Goal: Information Seeking & Learning: Learn about a topic

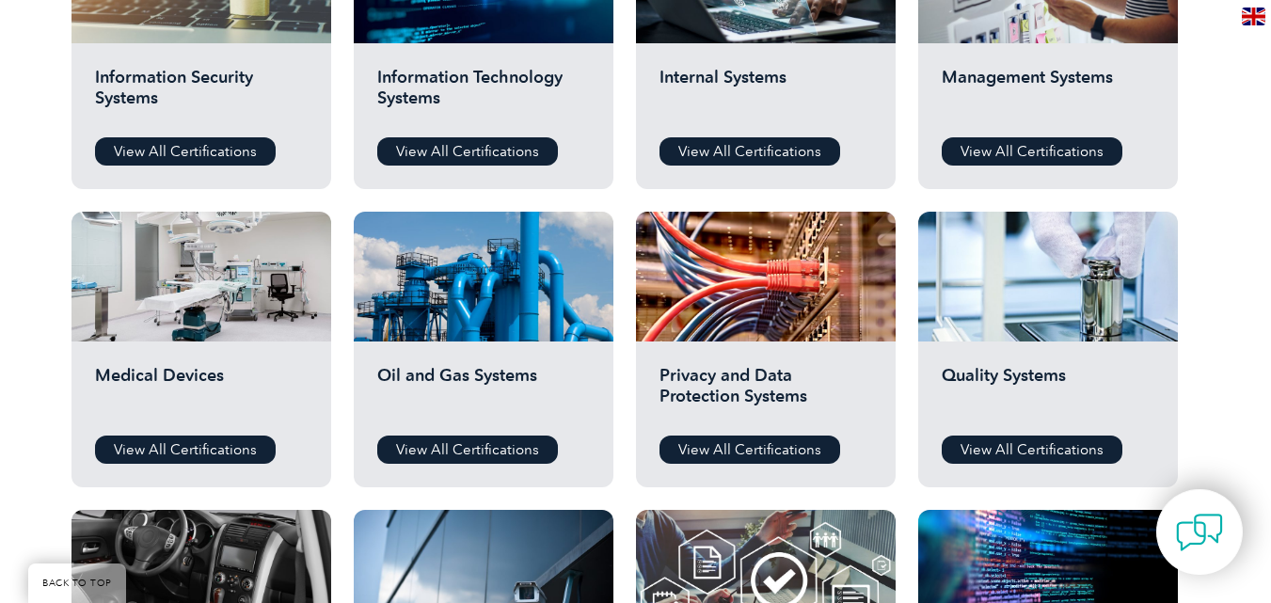
scroll to position [1129, 0]
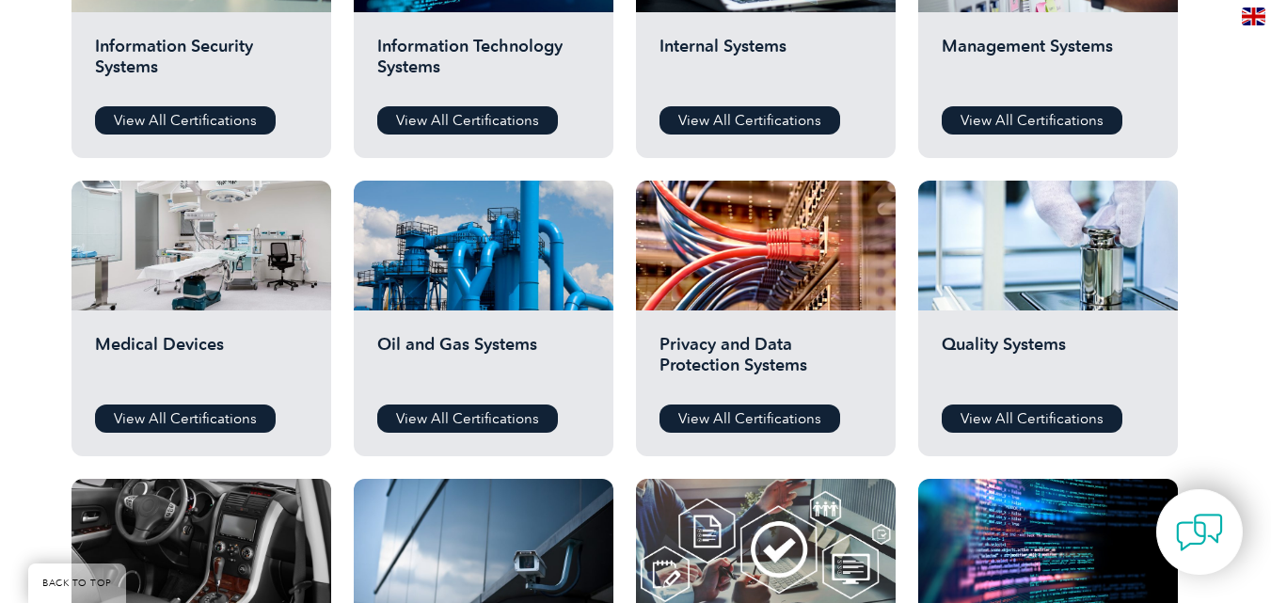
click at [185, 352] on h2 "Medical Devices" at bounding box center [201, 362] width 213 height 56
click at [172, 420] on link "View All Certifications" at bounding box center [185, 419] width 181 height 28
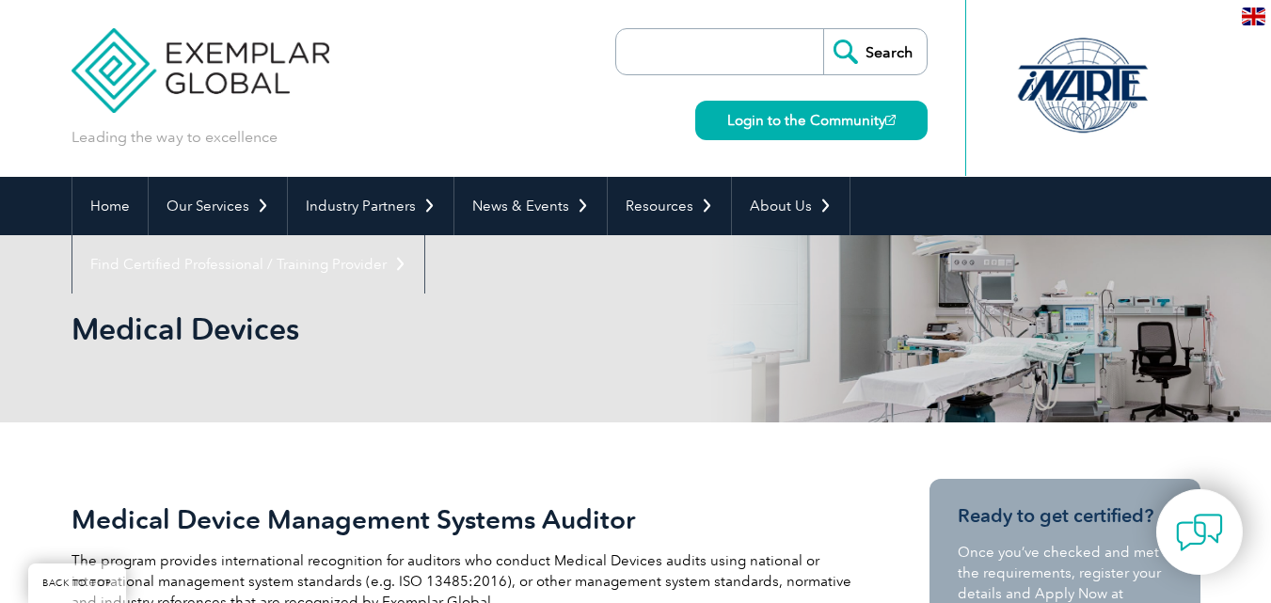
scroll to position [376, 0]
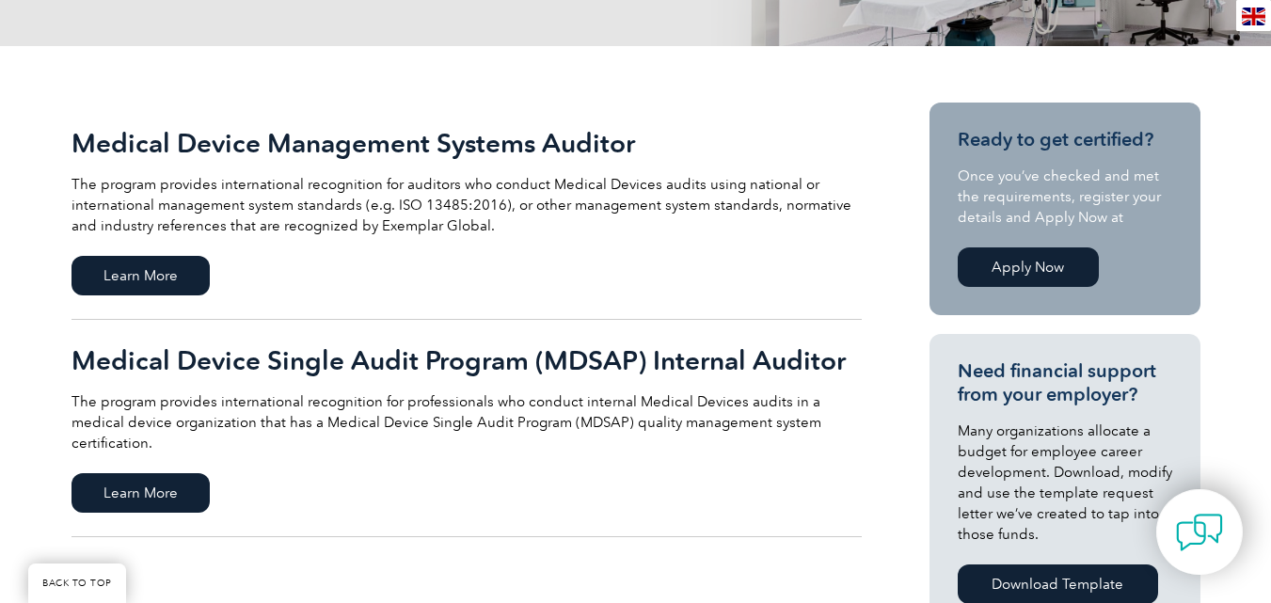
click at [238, 170] on div "Medical Device Management Systems Auditor The program provides international re…" at bounding box center [467, 182] width 790 height 108
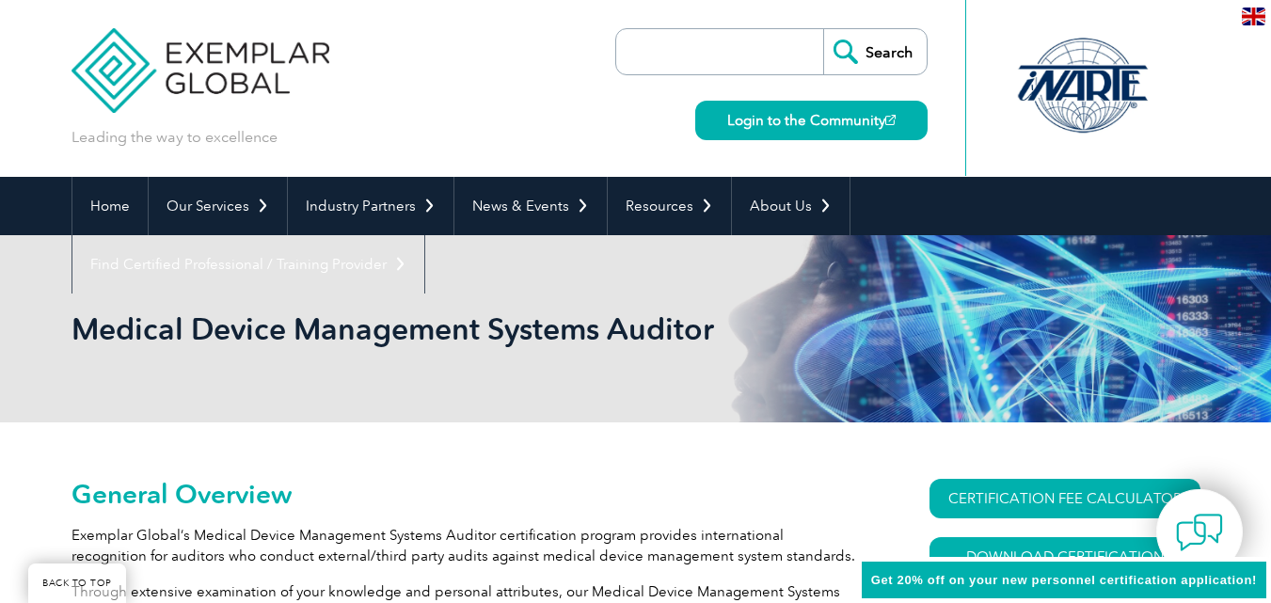
scroll to position [376, 0]
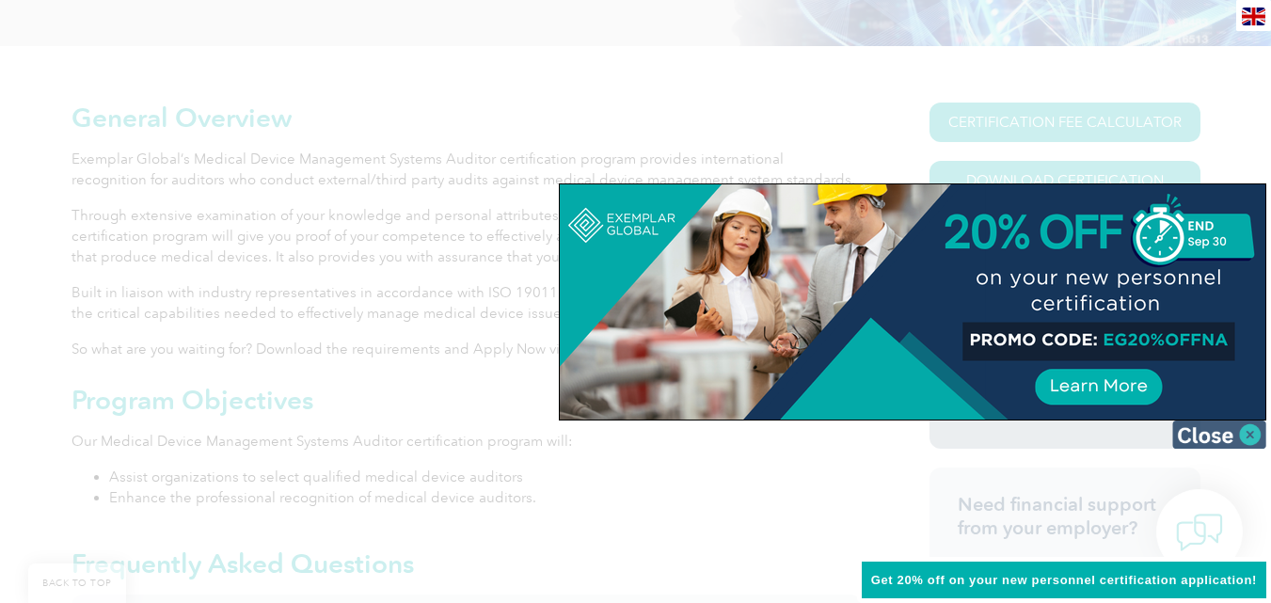
click at [1242, 438] on img at bounding box center [1219, 435] width 94 height 28
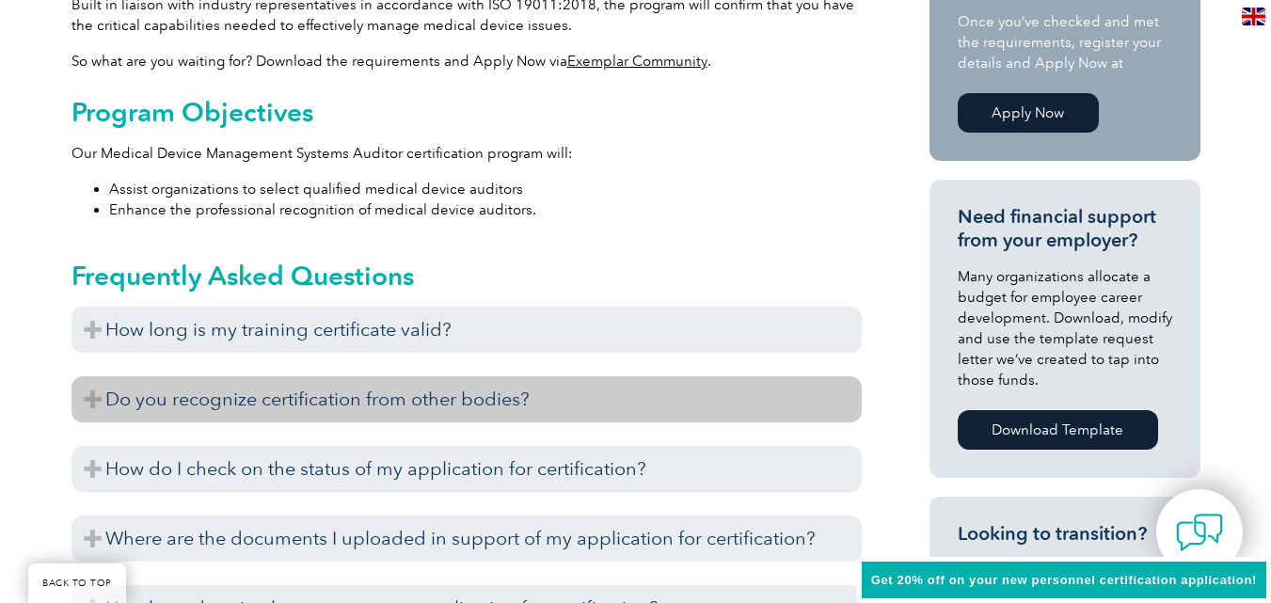
scroll to position [1035, 0]
